Goal: Task Accomplishment & Management: Use online tool/utility

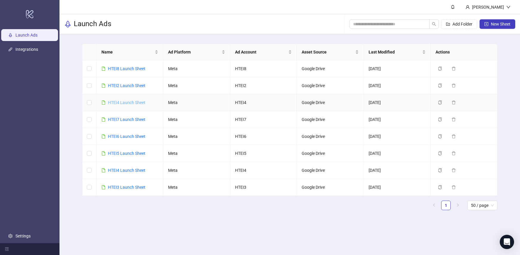
click at [131, 101] on link "HTEI4 Launch Sheet" at bounding box center [126, 102] width 37 height 5
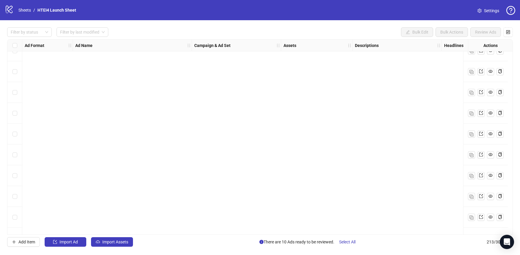
scroll to position [4252, 0]
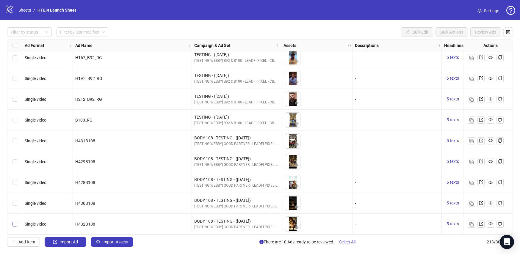
click at [16, 221] on label "Select row 213" at bounding box center [14, 224] width 5 height 7
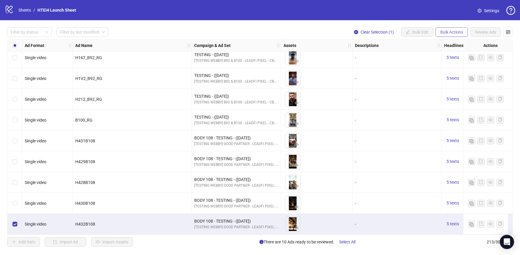
click at [447, 35] on button "Bulk Actions" at bounding box center [451, 32] width 32 height 10
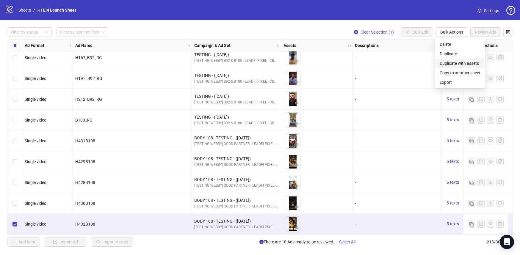
click at [453, 61] on span "Duplicate with assets" at bounding box center [459, 63] width 41 height 7
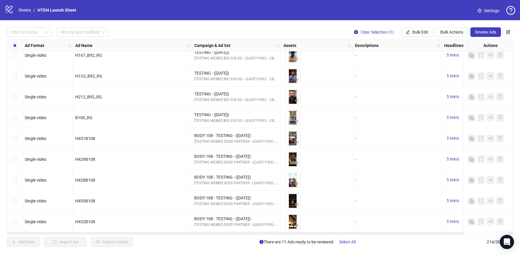
scroll to position [4273, 0]
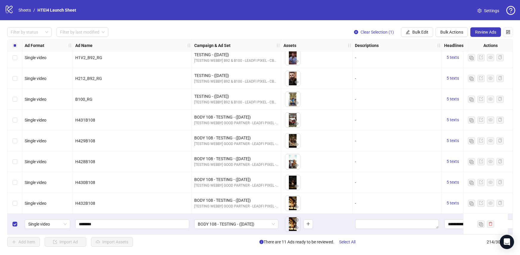
click at [17, 220] on div "Select row 214" at bounding box center [14, 224] width 15 height 21
click at [18, 219] on div "Select row 214" at bounding box center [14, 224] width 15 height 21
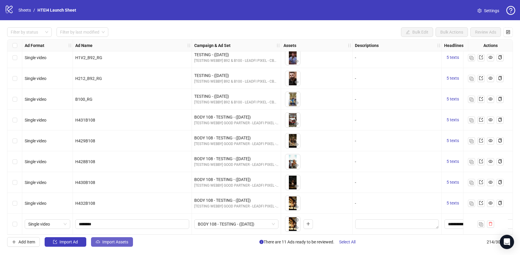
click at [115, 242] on span "Import Assets" at bounding box center [115, 242] width 26 height 5
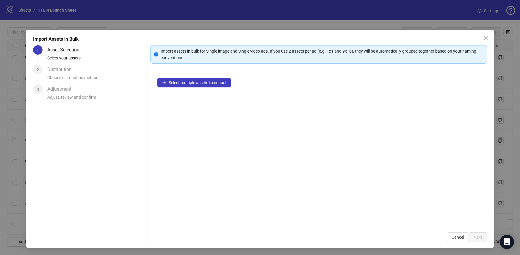
click at [188, 89] on div "Select multiple assets to import" at bounding box center [318, 148] width 336 height 155
click at [188, 84] on span "Select multiple assets to import" at bounding box center [197, 82] width 57 height 5
click at [206, 82] on span "Select multiple assets to import" at bounding box center [197, 82] width 57 height 5
click at [188, 90] on div "Select multiple assets to import" at bounding box center [318, 148] width 336 height 155
click at [186, 79] on button "Select multiple assets to import" at bounding box center [193, 83] width 73 height 10
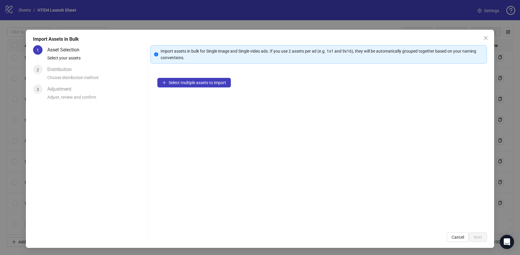
click at [205, 88] on div "Select multiple assets to import" at bounding box center [318, 148] width 336 height 155
click at [205, 82] on span "Select multiple assets to import" at bounding box center [197, 82] width 57 height 5
click at [204, 82] on span "Select multiple assets to import" at bounding box center [197, 82] width 57 height 5
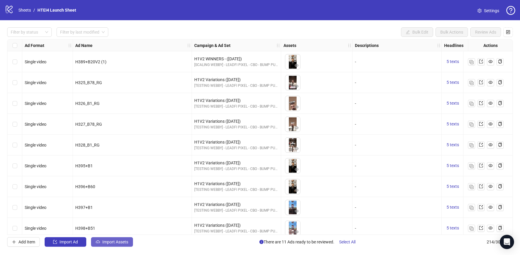
click at [110, 244] on span "Import Assets" at bounding box center [115, 242] width 26 height 5
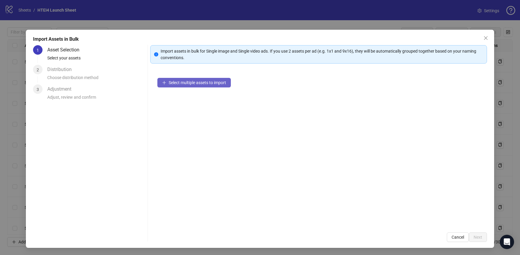
click at [179, 78] on button "Select multiple assets to import" at bounding box center [193, 83] width 73 height 10
drag, startPoint x: 203, startPoint y: 84, endPoint x: 201, endPoint y: 146, distance: 61.9
click at [201, 146] on div "Select multiple assets to import" at bounding box center [318, 148] width 336 height 155
click at [201, 78] on button "Select multiple assets to import" at bounding box center [193, 83] width 73 height 10
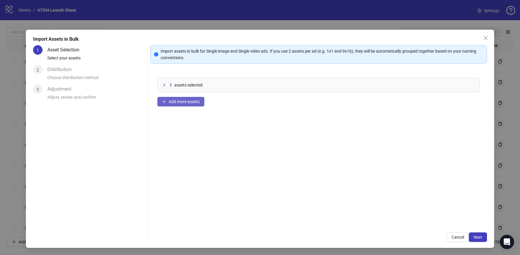
click at [184, 104] on button "Add more assets" at bounding box center [180, 102] width 47 height 10
click at [474, 235] on span "Next" at bounding box center [477, 237] width 9 height 5
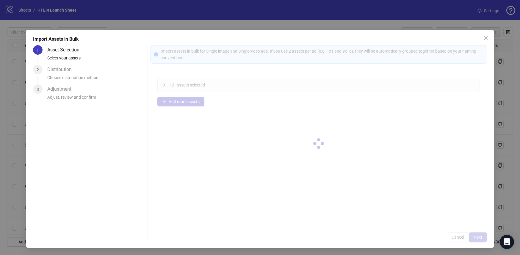
click at [474, 235] on div at bounding box center [318, 143] width 336 height 197
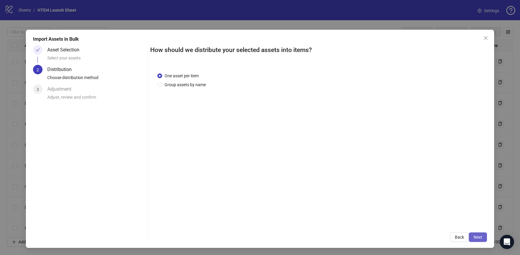
click at [482, 235] on button "Next" at bounding box center [478, 238] width 18 height 10
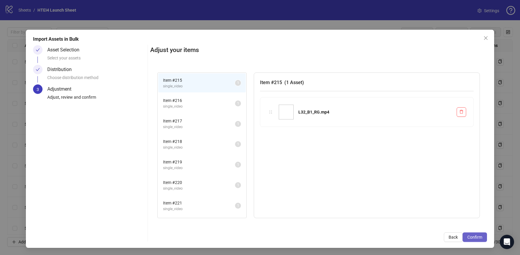
click at [485, 239] on button "Confirm" at bounding box center [474, 238] width 24 height 10
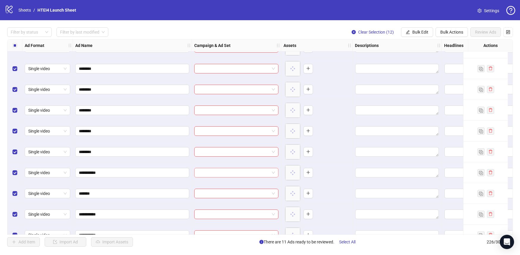
scroll to position [4416, 0]
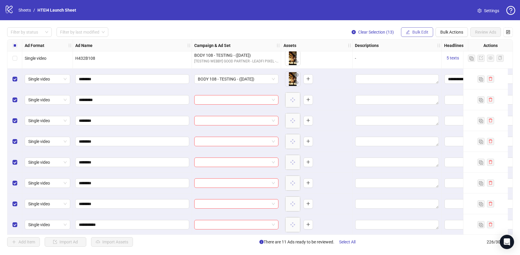
click at [415, 30] on span "Bulk Edit" at bounding box center [420, 32] width 16 height 5
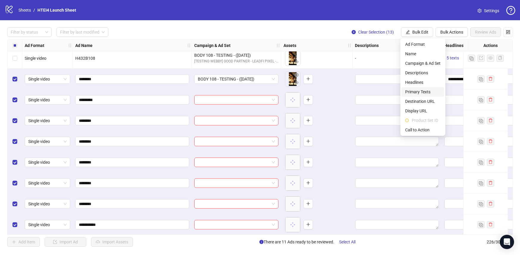
click at [421, 91] on span "Primary Texts" at bounding box center [422, 92] width 35 height 7
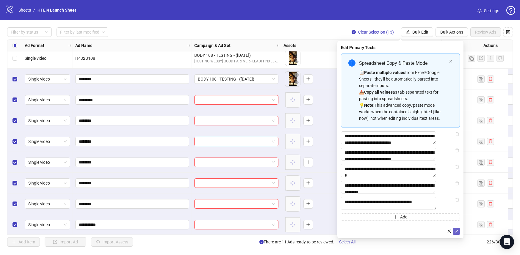
click at [458, 233] on icon "check" at bounding box center [456, 231] width 4 height 4
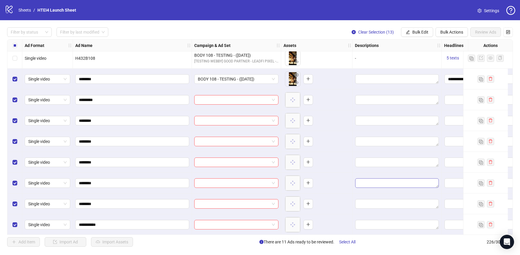
scroll to position [4416, 161]
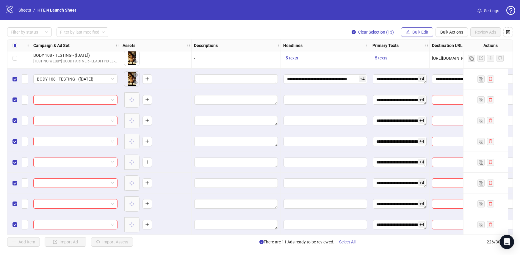
click at [418, 30] on span "Bulk Edit" at bounding box center [420, 32] width 16 height 5
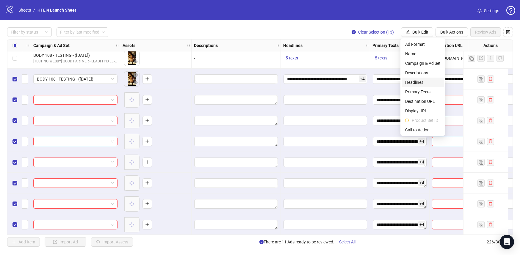
click at [419, 79] on span "Headlines" at bounding box center [422, 82] width 35 height 7
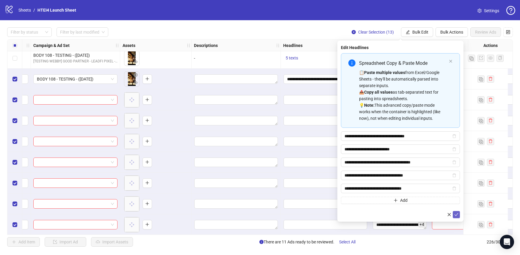
click at [459, 214] on button "submit" at bounding box center [456, 214] width 7 height 7
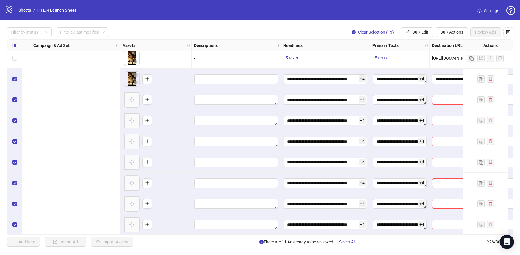
scroll to position [4416, 373]
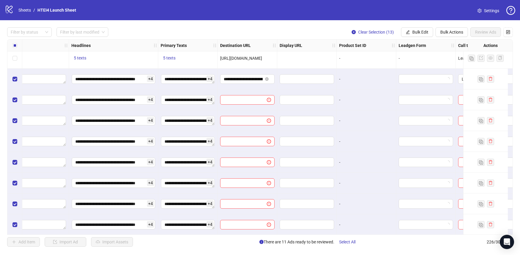
click at [262, 59] on span "http://go.highticket.io/w/main/vip/partner" at bounding box center [241, 58] width 42 height 5
click at [250, 81] on input "**********" at bounding box center [243, 79] width 39 height 7
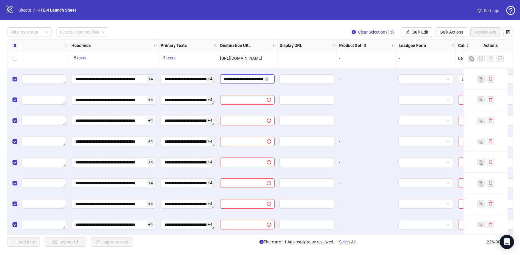
click at [250, 81] on input "**********" at bounding box center [243, 79] width 39 height 7
paste input "*****"
type input "**********"
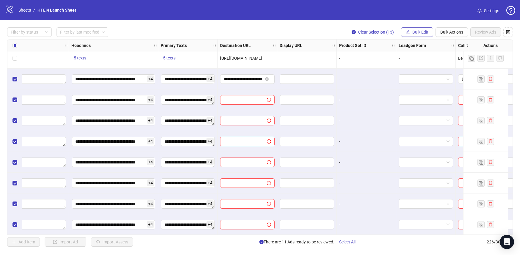
click at [424, 30] on span "Bulk Edit" at bounding box center [420, 32] width 16 height 5
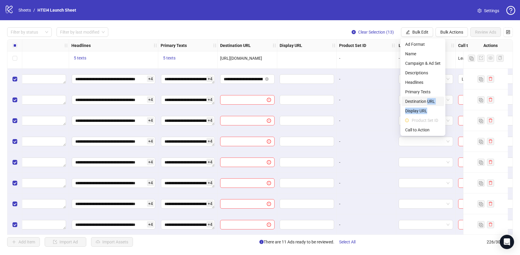
drag, startPoint x: 428, startPoint y: 109, endPoint x: 428, endPoint y: 104, distance: 4.8
click at [428, 104] on ul "Ad Format Name Campaign & Ad Set Descriptions Headlines Primary Texts Destinati…" at bounding box center [422, 87] width 45 height 98
click at [429, 102] on span "Destination URL" at bounding box center [422, 101] width 35 height 7
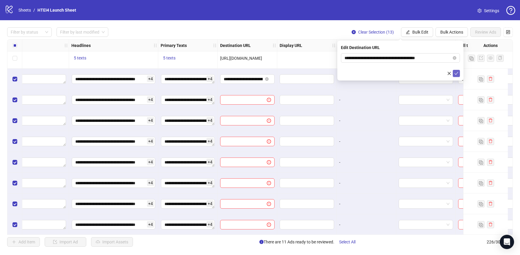
click at [457, 73] on icon "check" at bounding box center [456, 73] width 4 height 4
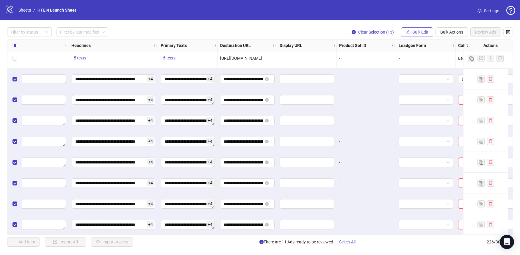
click at [414, 30] on span "Bulk Edit" at bounding box center [420, 32] width 16 height 5
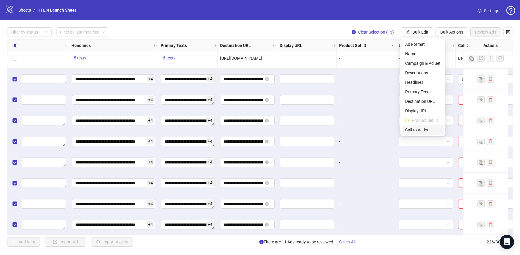
click at [424, 131] on span "Call to Action" at bounding box center [422, 130] width 35 height 7
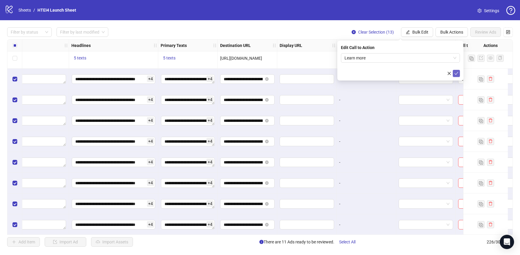
click at [455, 75] on icon "check" at bounding box center [456, 73] width 4 height 4
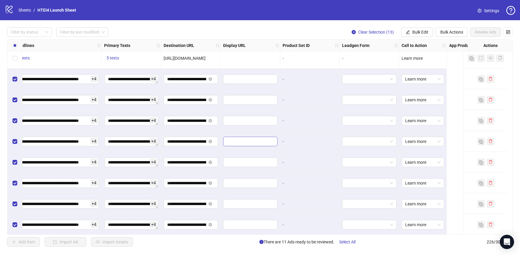
scroll to position [4416, 0]
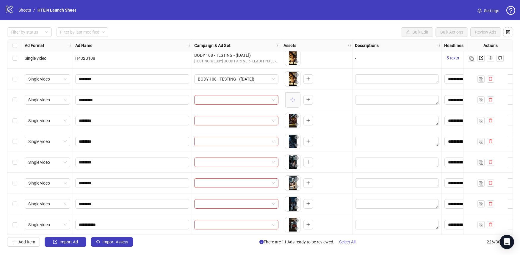
click at [212, 105] on div at bounding box center [236, 99] width 89 height 21
click at [213, 103] on input "search" at bounding box center [234, 99] width 72 height 9
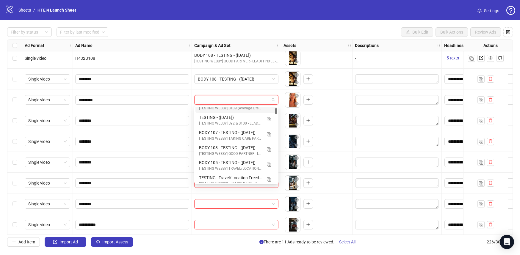
scroll to position [0, 0]
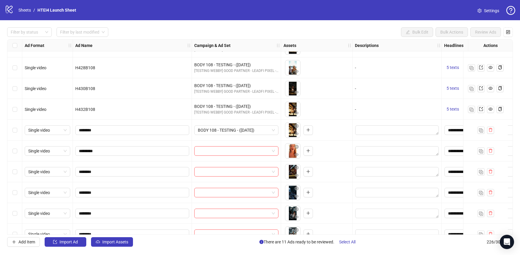
scroll to position [4334, 0]
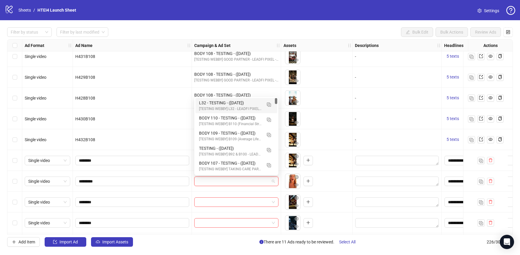
click at [231, 183] on input "search" at bounding box center [234, 181] width 72 height 9
click at [215, 105] on div "L32 - TESTING - ([DATE])" at bounding box center [230, 103] width 63 height 7
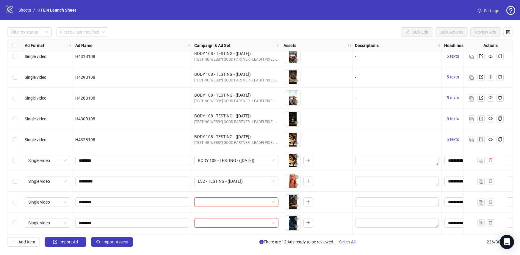
scroll to position [4375, 0]
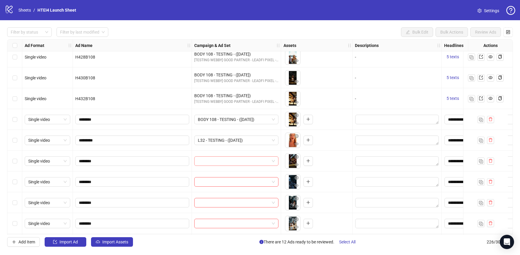
click at [218, 160] on input "search" at bounding box center [234, 161] width 72 height 9
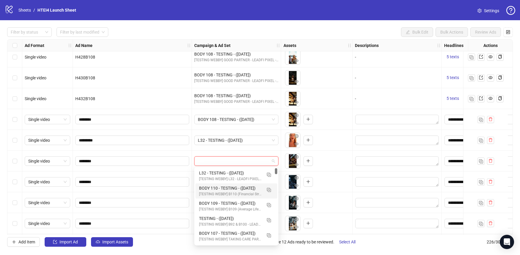
click at [225, 189] on div "BODY 110 - TESTING - ([DATE])" at bounding box center [230, 188] width 63 height 7
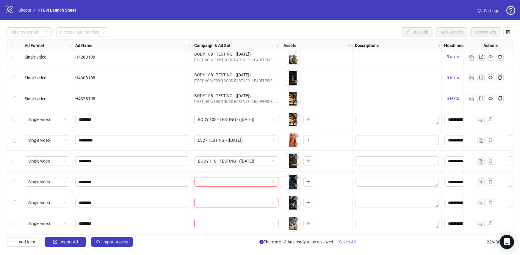
click at [223, 184] on input "search" at bounding box center [234, 182] width 72 height 9
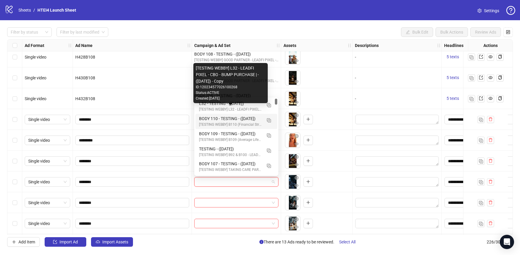
click at [222, 126] on div "[TESTING WEBBY] B110 (Financial Stress) - LEADFI PIXEL - CBO - BUMP PURCHASE | …" at bounding box center [230, 125] width 63 height 6
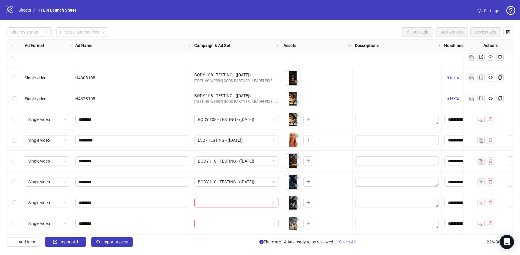
scroll to position [4425, 0]
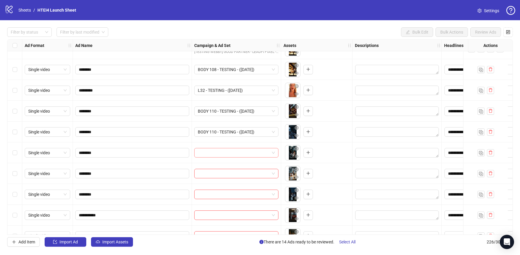
click at [219, 153] on input "search" at bounding box center [234, 152] width 72 height 9
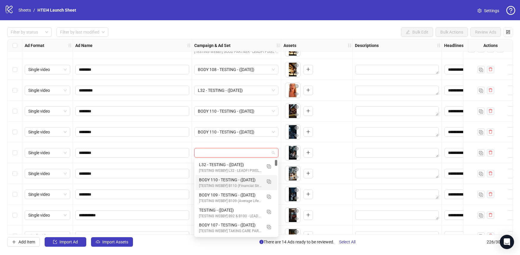
click at [223, 180] on div "BODY 110 - TESTING - ([DATE])" at bounding box center [230, 180] width 63 height 7
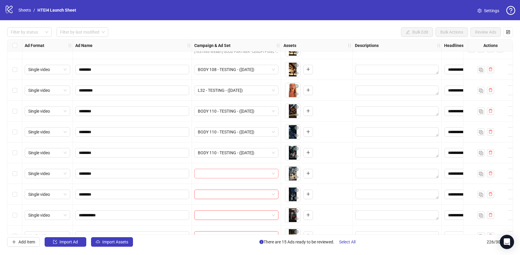
click at [219, 175] on input "search" at bounding box center [234, 173] width 72 height 9
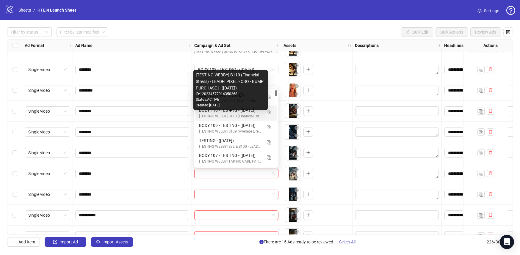
click at [214, 116] on div "[TESTING WEBBY] B110 (Financial Stress) - LEADFI PIXEL - CBO - BUMP PURCHASE | …" at bounding box center [230, 117] width 63 height 6
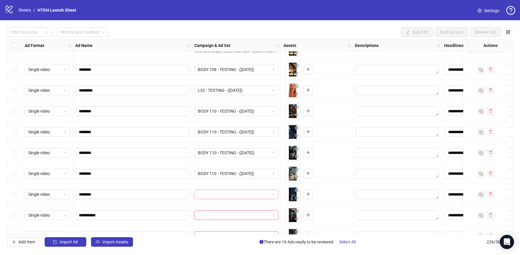
click at [215, 192] on input "search" at bounding box center [234, 194] width 72 height 9
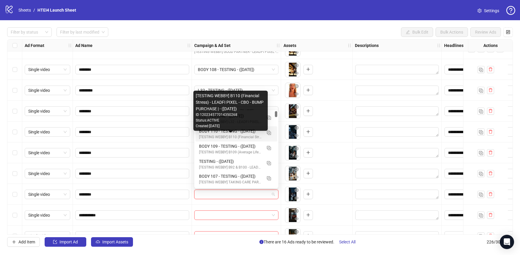
click at [214, 136] on div "[TESTING WEBBY] B110 (Financial Stress) - LEADFI PIXEL - CBO - BUMP PURCHASE | …" at bounding box center [230, 137] width 63 height 6
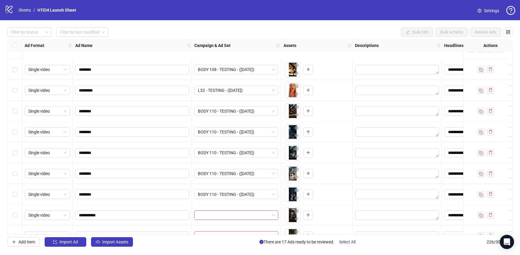
scroll to position [4467, 0]
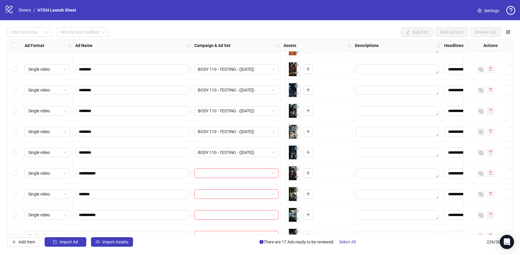
click at [218, 168] on div at bounding box center [236, 173] width 89 height 21
click at [218, 172] on input "search" at bounding box center [234, 173] width 72 height 9
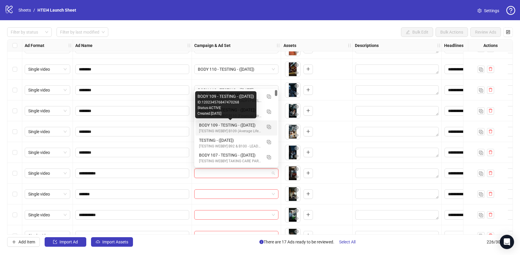
click at [217, 125] on div "BODY 109 - TESTING - ([DATE])" at bounding box center [230, 125] width 63 height 7
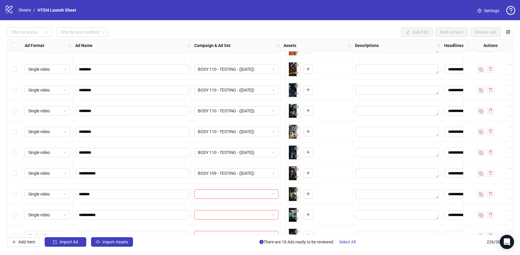
scroll to position [4518, 0]
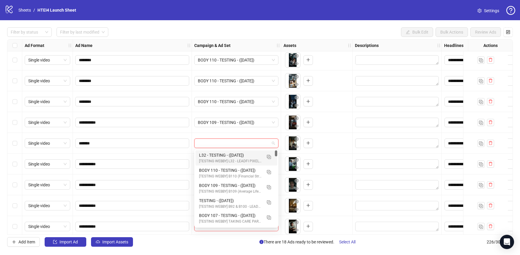
click at [219, 143] on input "search" at bounding box center [234, 143] width 72 height 9
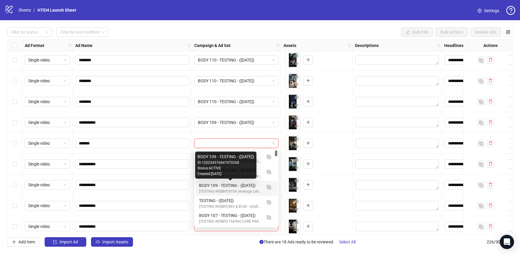
click at [219, 185] on div "BODY 109 - TESTING - ([DATE])" at bounding box center [230, 185] width 63 height 7
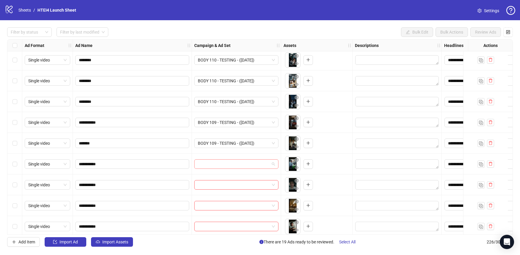
click at [220, 163] on input "search" at bounding box center [234, 164] width 72 height 9
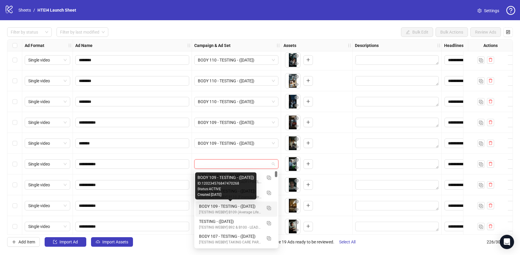
click at [221, 208] on div "BODY 109 - TESTING - ([DATE])" at bounding box center [230, 206] width 63 height 7
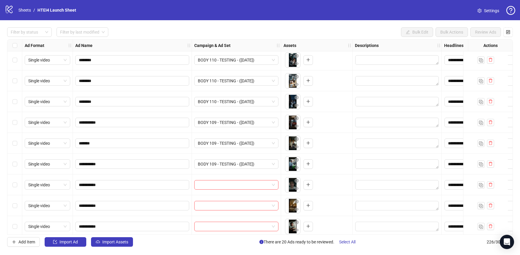
click at [221, 191] on div at bounding box center [236, 185] width 89 height 21
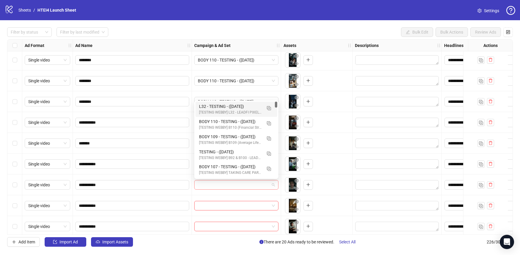
click at [221, 189] on div at bounding box center [236, 185] width 84 height 10
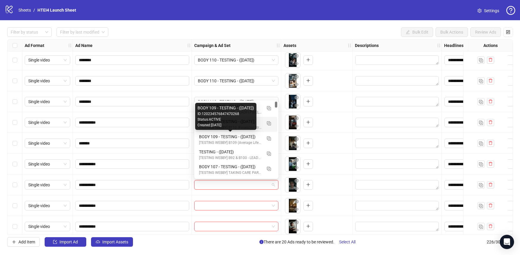
click at [216, 136] on div "BODY 109 - TESTING - ([DATE])" at bounding box center [230, 137] width 63 height 7
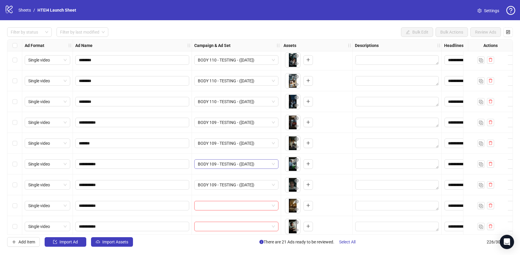
scroll to position [4523, 0]
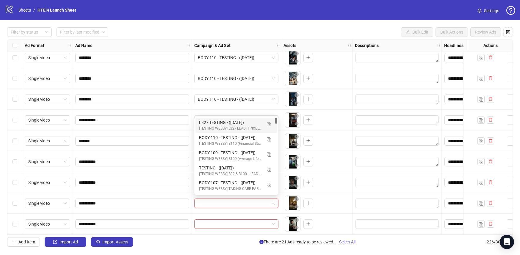
click at [217, 199] on input "search" at bounding box center [234, 203] width 72 height 9
click at [212, 151] on div "BODY 109 - TESTING - ([DATE])" at bounding box center [230, 153] width 63 height 7
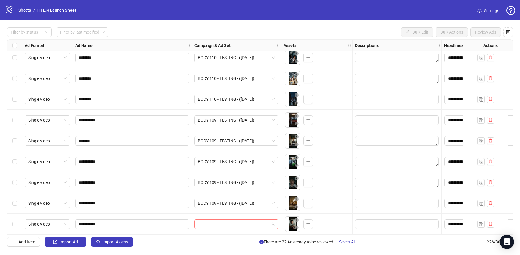
click at [221, 222] on input "search" at bounding box center [234, 224] width 72 height 9
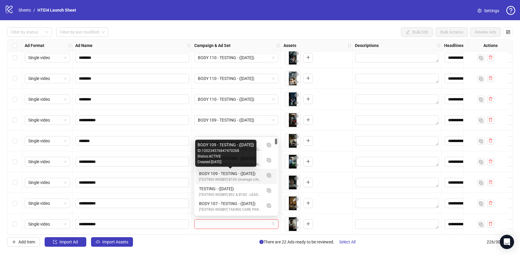
click at [215, 174] on div "BODY 109 - TESTING - ([DATE])" at bounding box center [230, 173] width 63 height 7
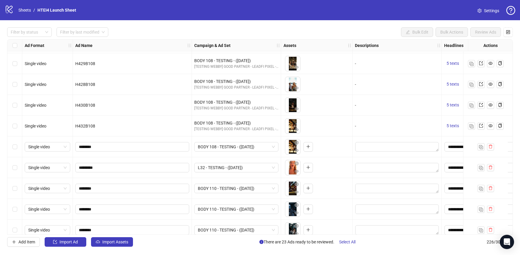
scroll to position [4390, 0]
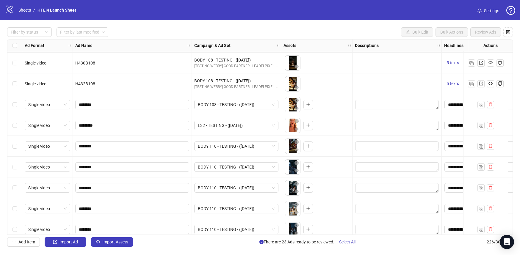
click at [14, 99] on div "Select row 214" at bounding box center [14, 104] width 15 height 21
click at [14, 130] on div "Select row 215" at bounding box center [14, 125] width 15 height 21
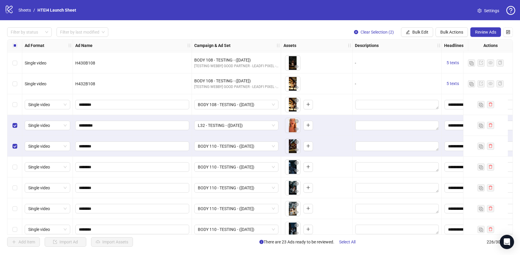
click at [15, 163] on div "Select row 217" at bounding box center [14, 167] width 15 height 21
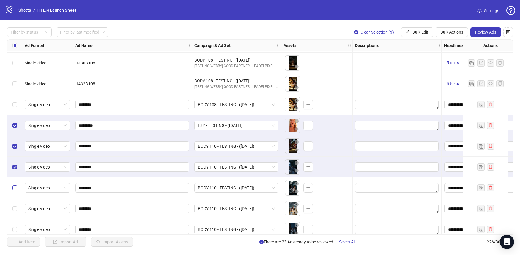
scroll to position [4417, 0]
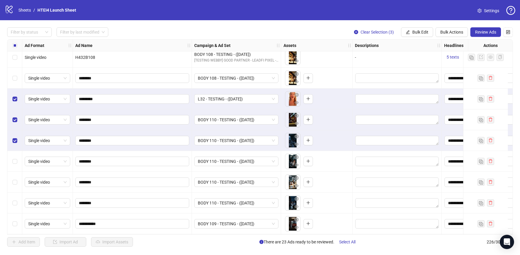
click at [14, 156] on div "Select row 218" at bounding box center [14, 161] width 15 height 21
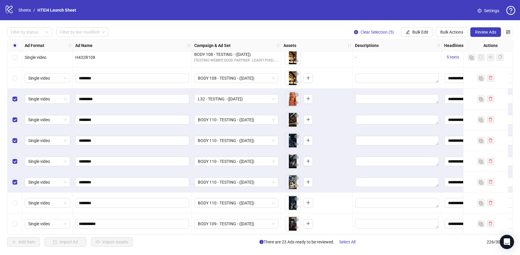
click at [15, 206] on div "Select row 220" at bounding box center [14, 203] width 15 height 21
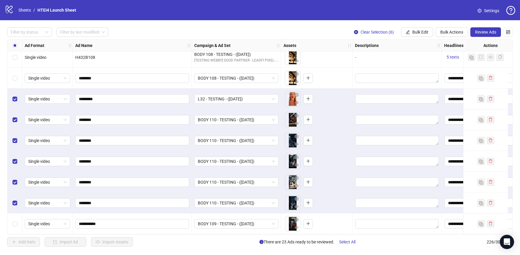
click at [15, 218] on div "Select row 221" at bounding box center [14, 223] width 15 height 21
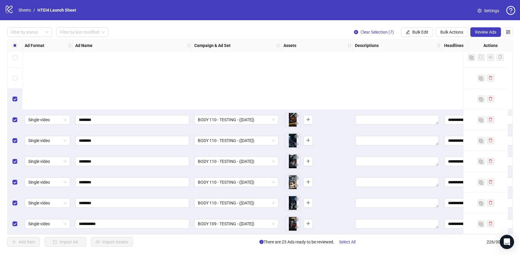
scroll to position [4523, 0]
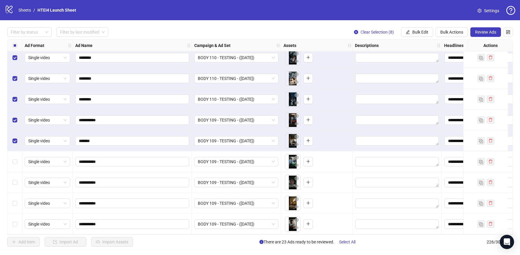
click at [12, 155] on div "Select row 223" at bounding box center [14, 161] width 15 height 21
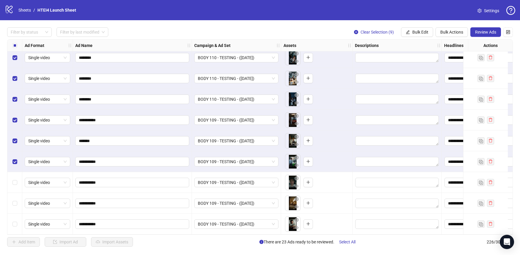
click at [12, 176] on div "Select row 224" at bounding box center [14, 182] width 15 height 21
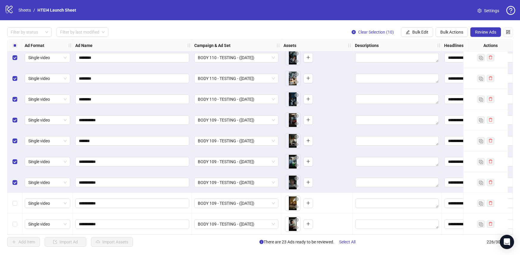
click at [13, 193] on div "Select row 225" at bounding box center [14, 203] width 15 height 21
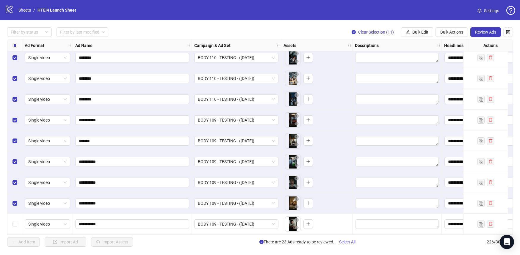
click at [16, 217] on div "Select row 226" at bounding box center [14, 224] width 15 height 21
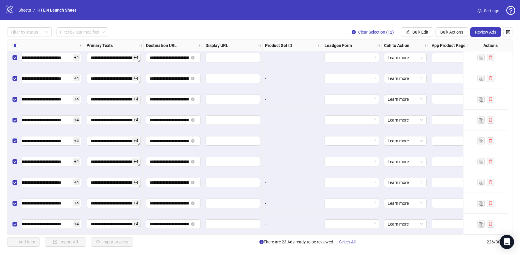
scroll to position [4523, 472]
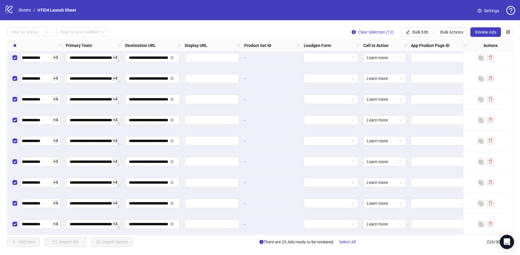
click at [491, 37] on div "**********" at bounding box center [260, 137] width 520 height 234
click at [491, 34] on span "Review Ads" at bounding box center [485, 32] width 21 height 5
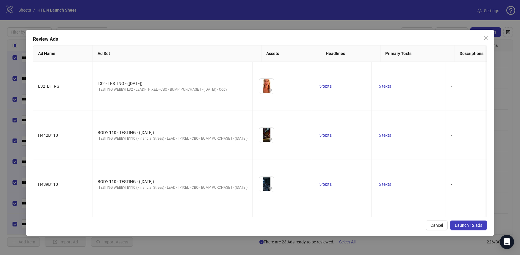
click at [470, 222] on button "Launch 12 ads" at bounding box center [468, 226] width 37 height 10
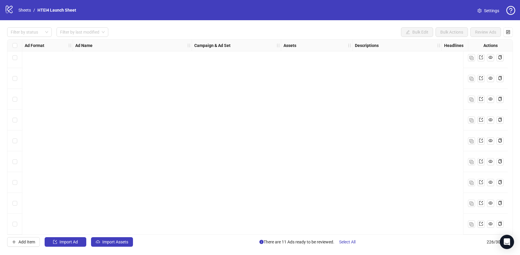
scroll to position [3465, 0]
